Goal: Entertainment & Leisure: Consume media (video, audio)

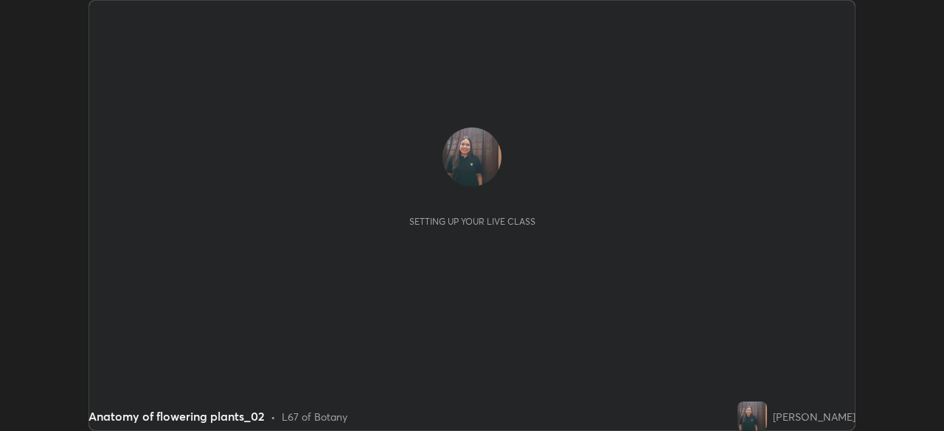
scroll to position [431, 943]
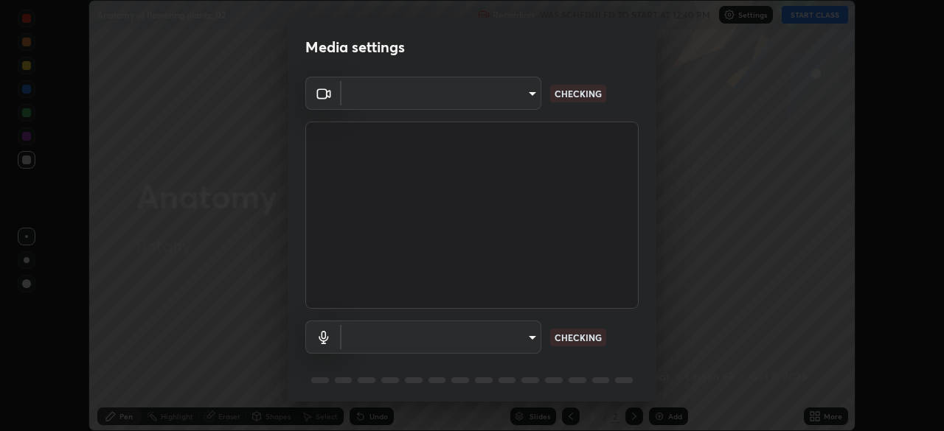
type input "7e179ab2312b809f946f9f9cc1b1019baa01b40de73d9ae82191af1b2b31e7d0"
type input "default"
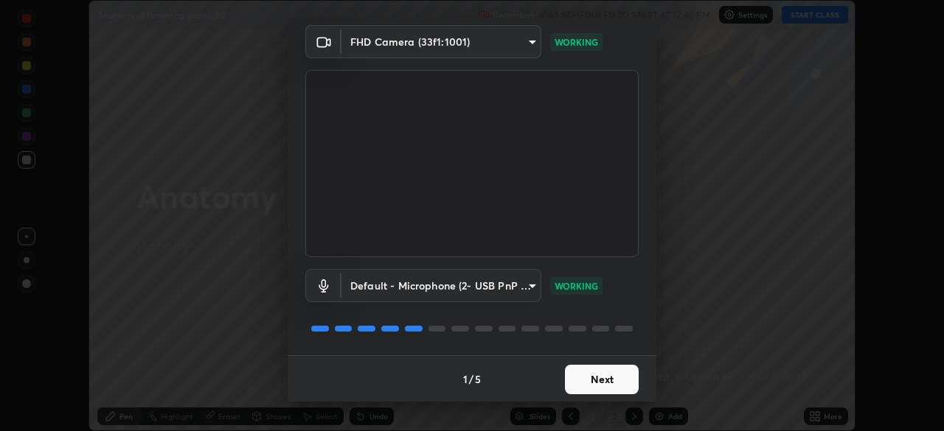
scroll to position [52, 0]
click at [592, 379] on button "Next" at bounding box center [602, 378] width 74 height 29
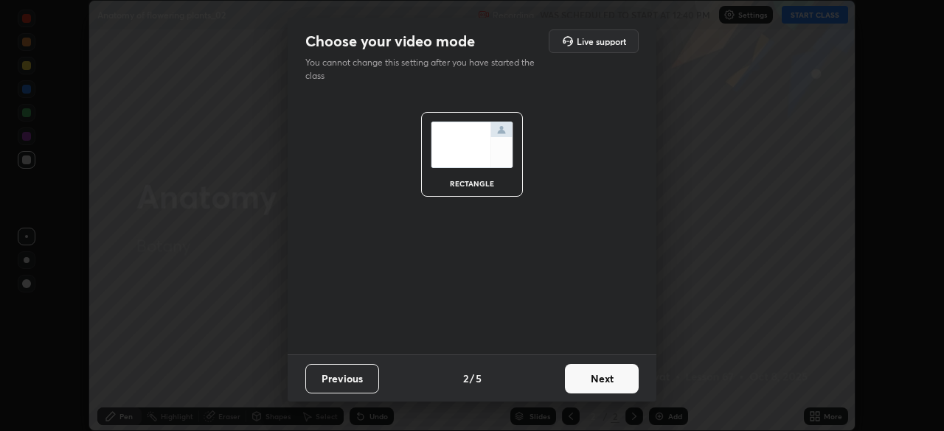
scroll to position [0, 0]
click at [592, 379] on button "Next" at bounding box center [602, 378] width 74 height 29
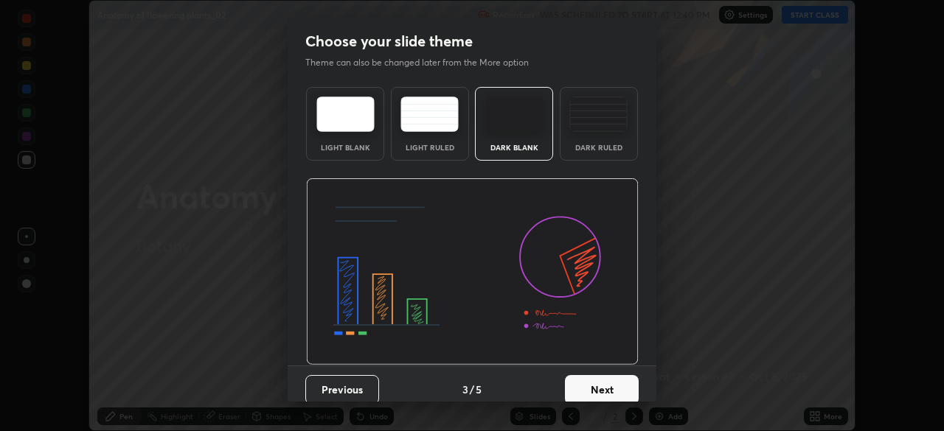
click at [591, 378] on button "Next" at bounding box center [602, 389] width 74 height 29
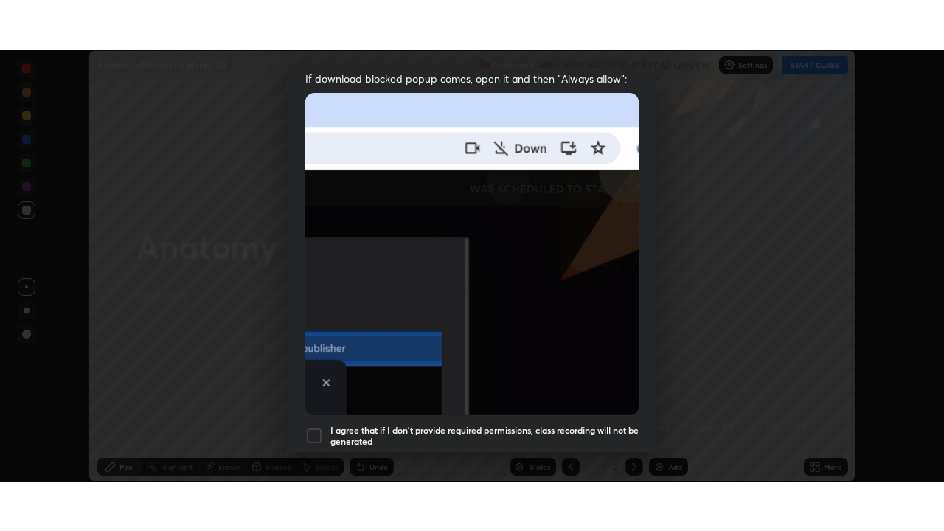
scroll to position [353, 0]
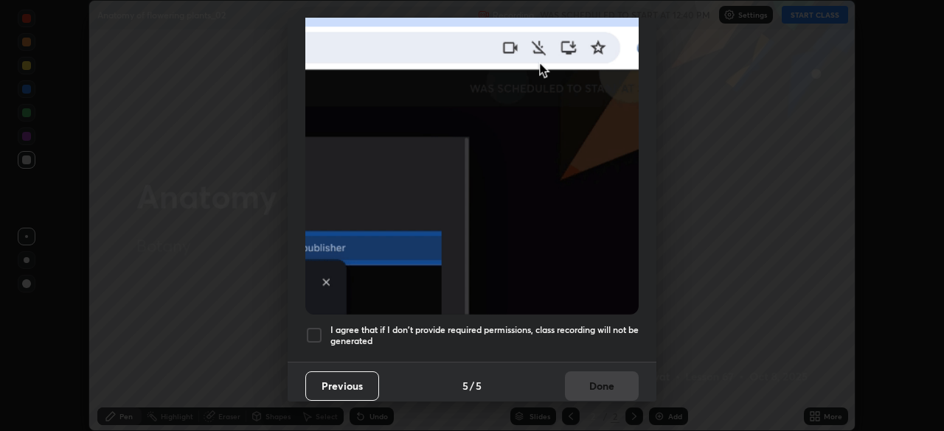
click at [322, 327] on div at bounding box center [314, 336] width 18 height 18
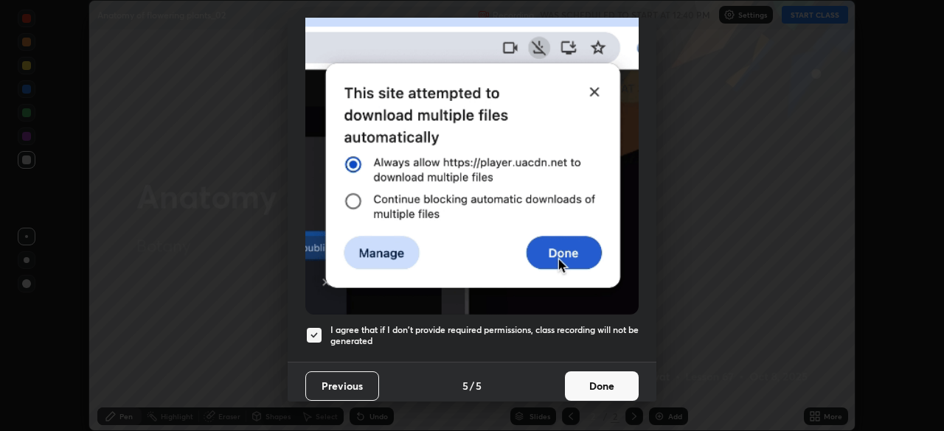
click at [591, 373] on button "Done" at bounding box center [602, 386] width 74 height 29
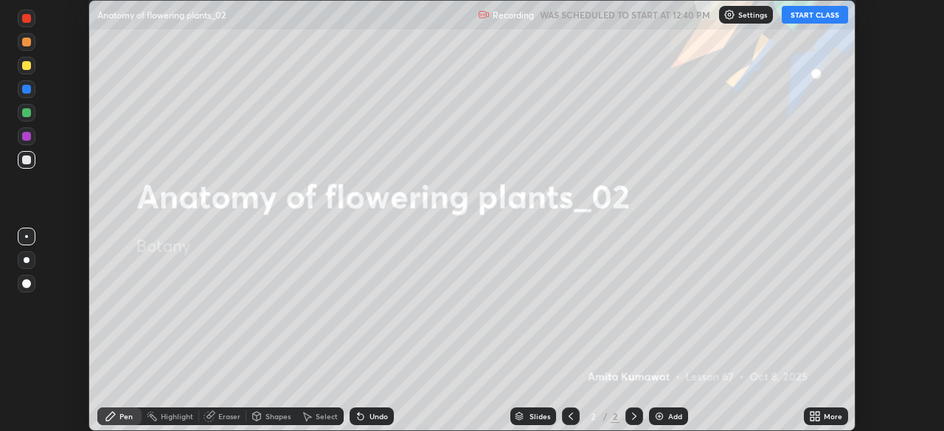
click at [818, 16] on button "START CLASS" at bounding box center [815, 15] width 66 height 18
click at [813, 411] on icon at bounding box center [815, 417] width 12 height 12
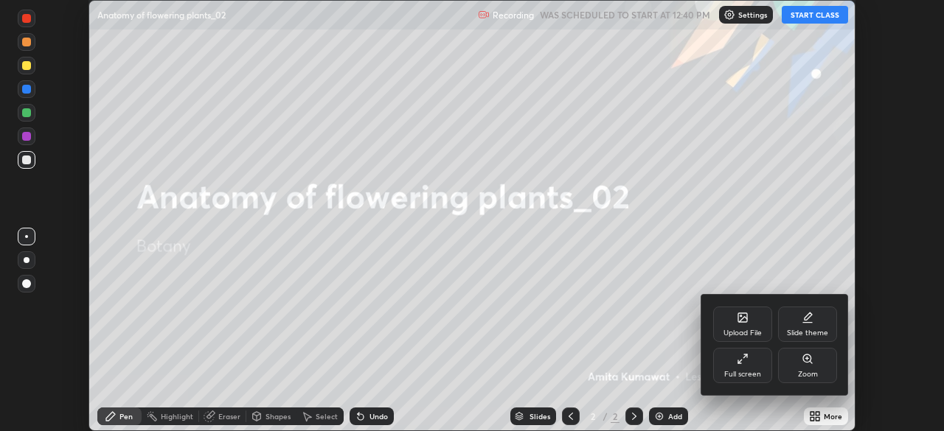
click at [745, 356] on icon at bounding box center [745, 357] width 4 height 4
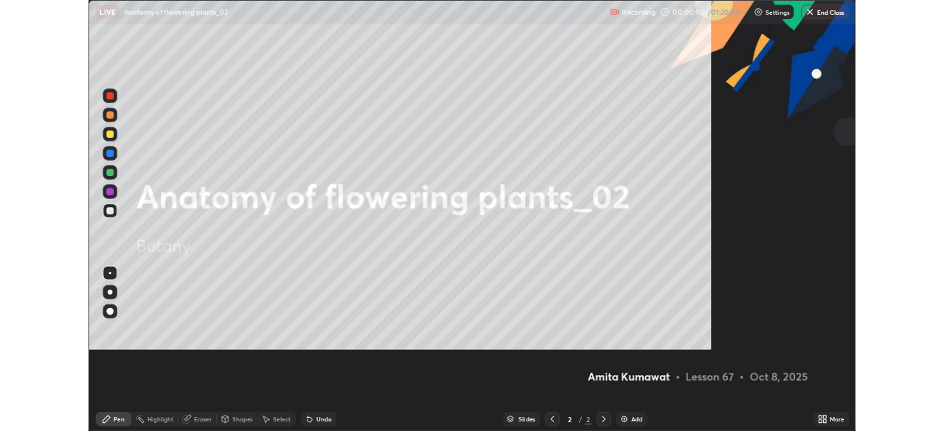
scroll to position [531, 944]
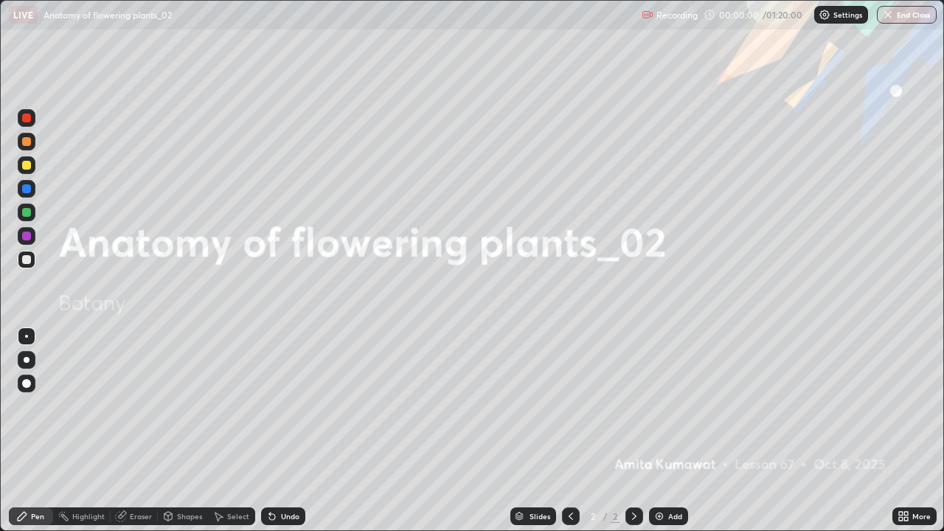
click at [660, 431] on img at bounding box center [659, 516] width 12 height 12
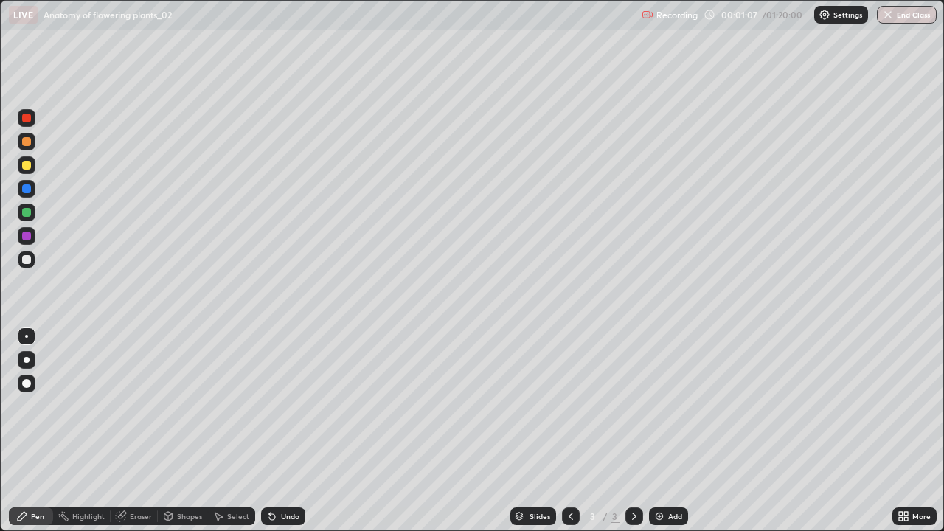
click at [900, 431] on icon at bounding box center [901, 514] width 4 height 4
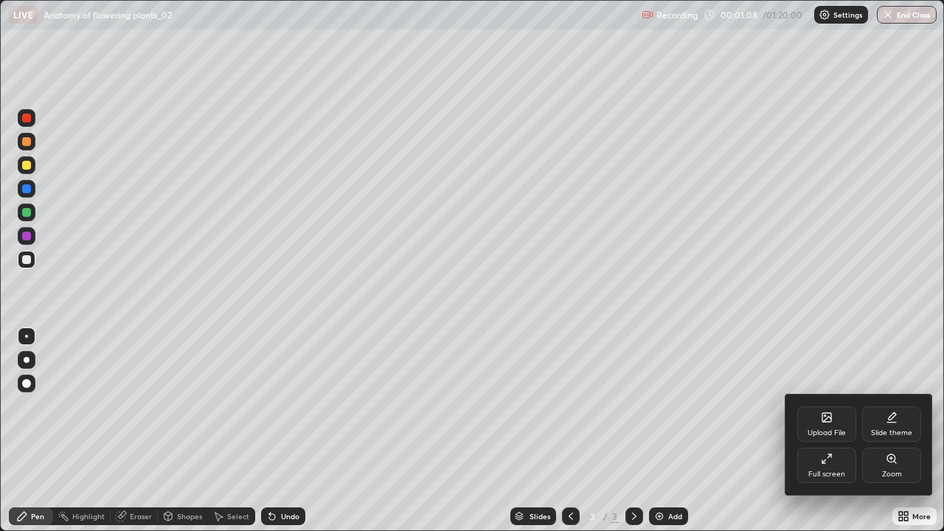
click at [815, 431] on div "Full screen" at bounding box center [826, 473] width 37 height 7
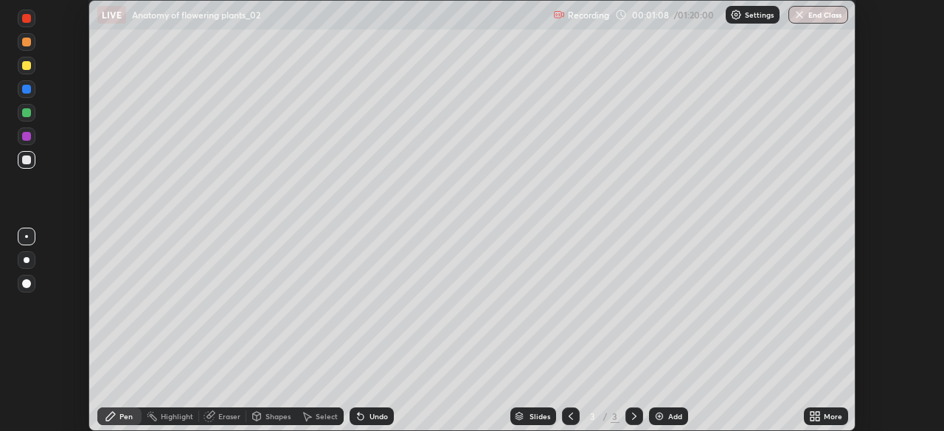
scroll to position [73314, 72801]
click at [825, 417] on div "More" at bounding box center [833, 416] width 18 height 7
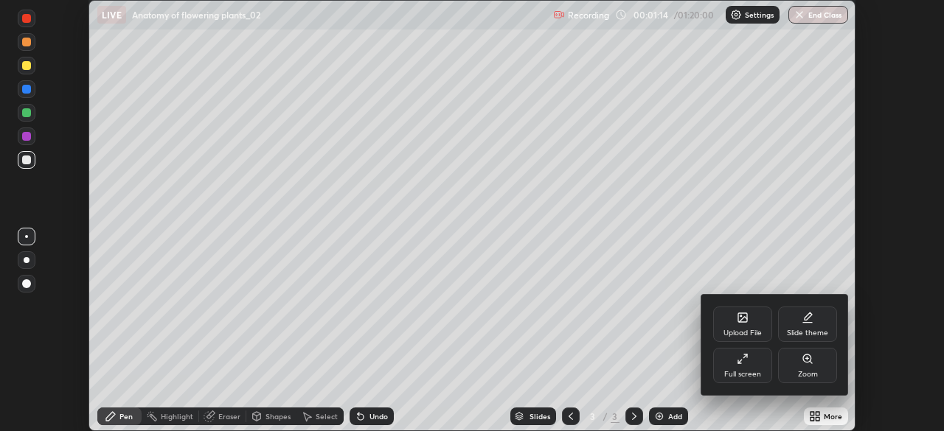
click at [746, 21] on div at bounding box center [472, 215] width 944 height 431
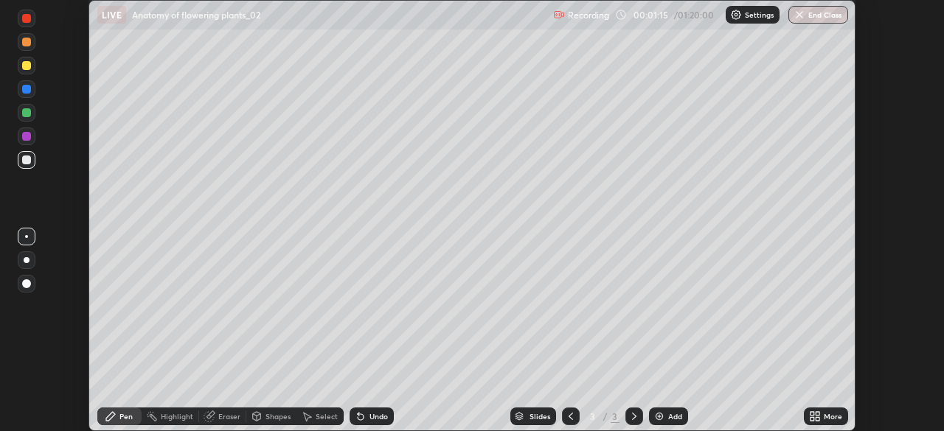
click at [745, 21] on div "Settings" at bounding box center [753, 15] width 54 height 18
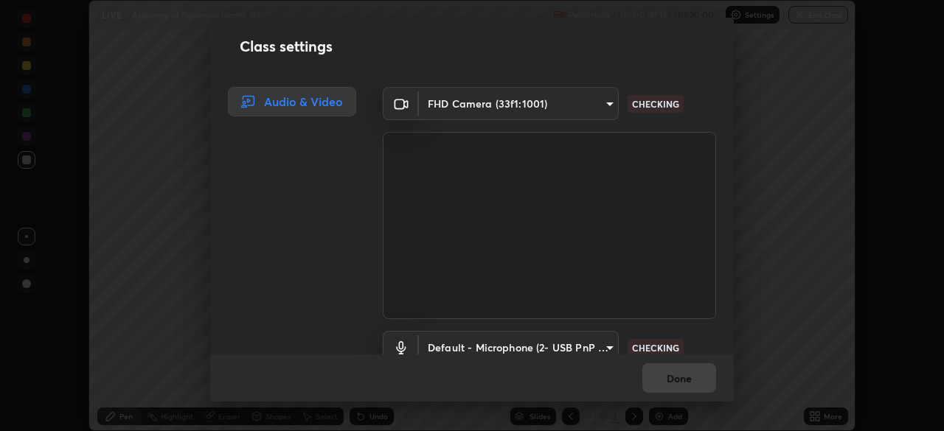
click at [555, 110] on body "Erase all LIVE Anatomy of flowering plants_02 Recording 00:01:16 / 01:20:00 Set…" at bounding box center [472, 215] width 944 height 431
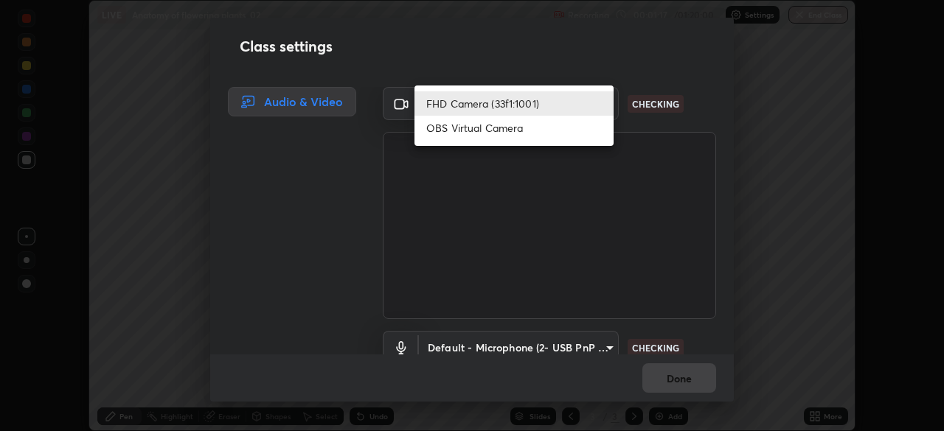
click at [499, 131] on li "OBS Virtual Camera" at bounding box center [513, 128] width 199 height 24
type input "0ea999b062c0169ebc0eaa7f6c9e51a1cd4caf8c3ca4c50b8d1178a1d63fce01"
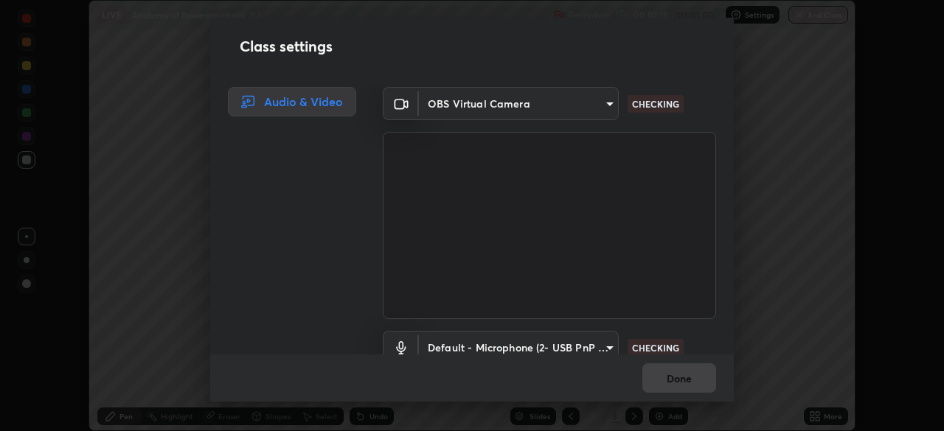
click at [671, 393] on div "Done" at bounding box center [472, 378] width 524 height 47
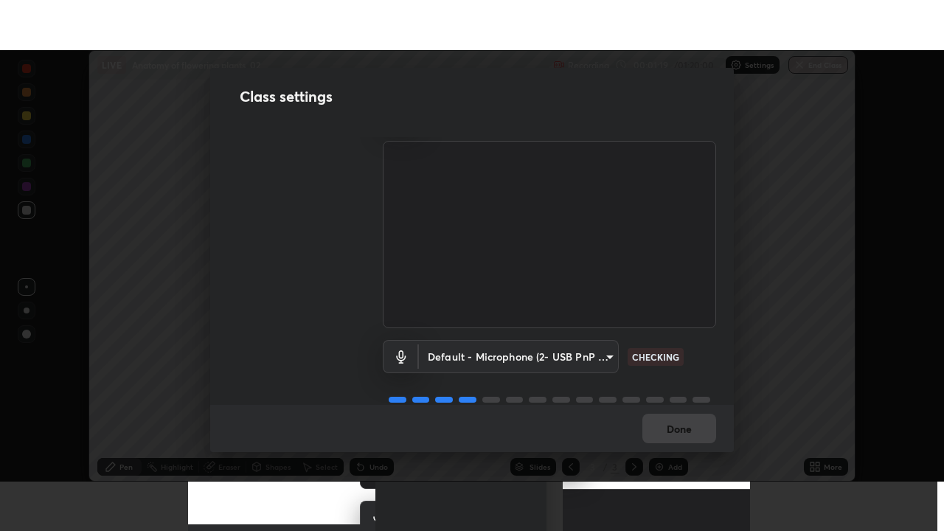
scroll to position [67, 0]
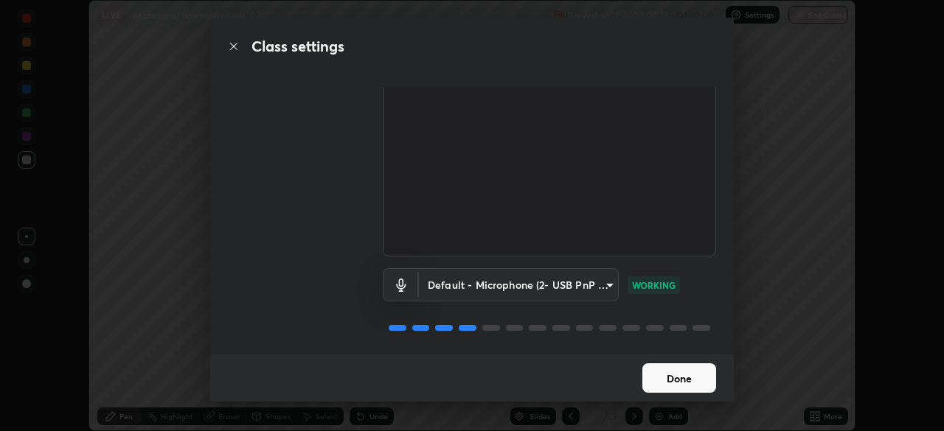
click at [668, 381] on button "Done" at bounding box center [679, 378] width 74 height 29
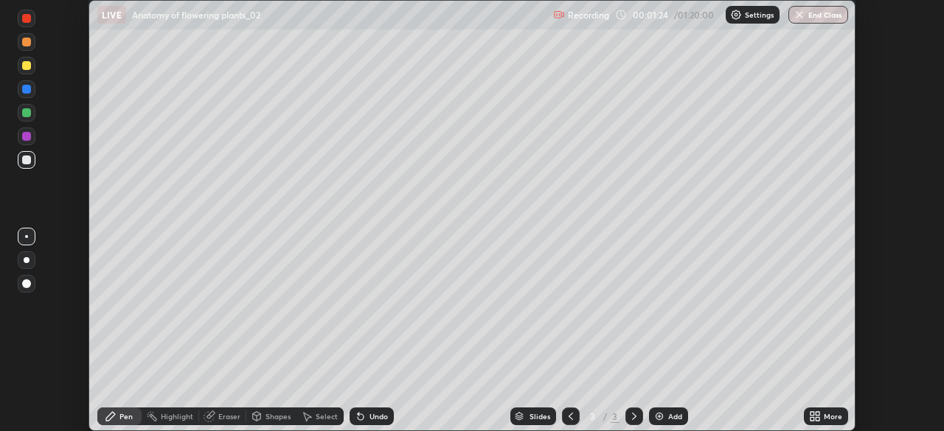
click at [812, 419] on icon at bounding box center [812, 419] width 4 height 4
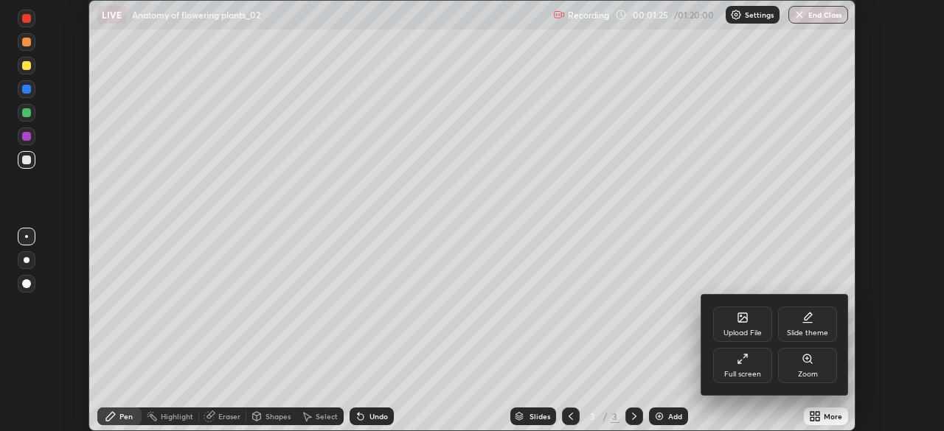
click at [748, 369] on div "Full screen" at bounding box center [742, 365] width 59 height 35
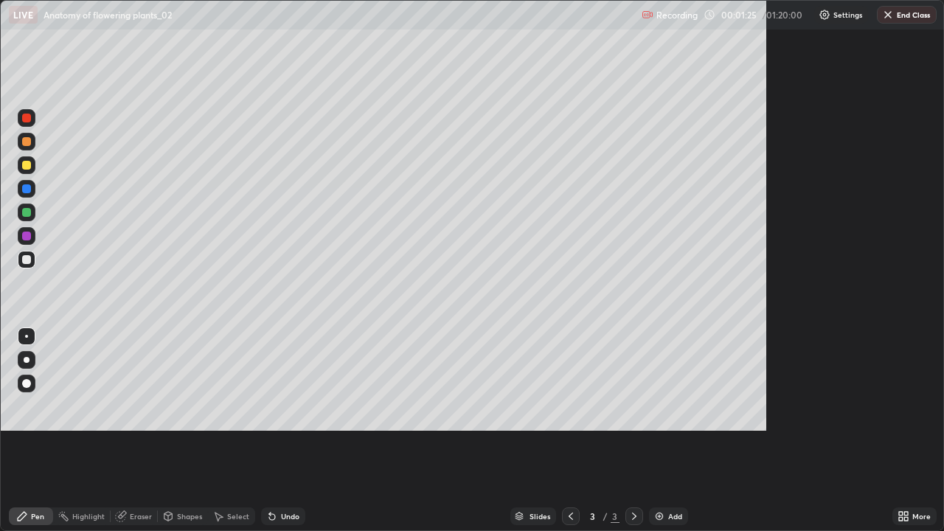
scroll to position [531, 944]
